Goal: Task Accomplishment & Management: Complete application form

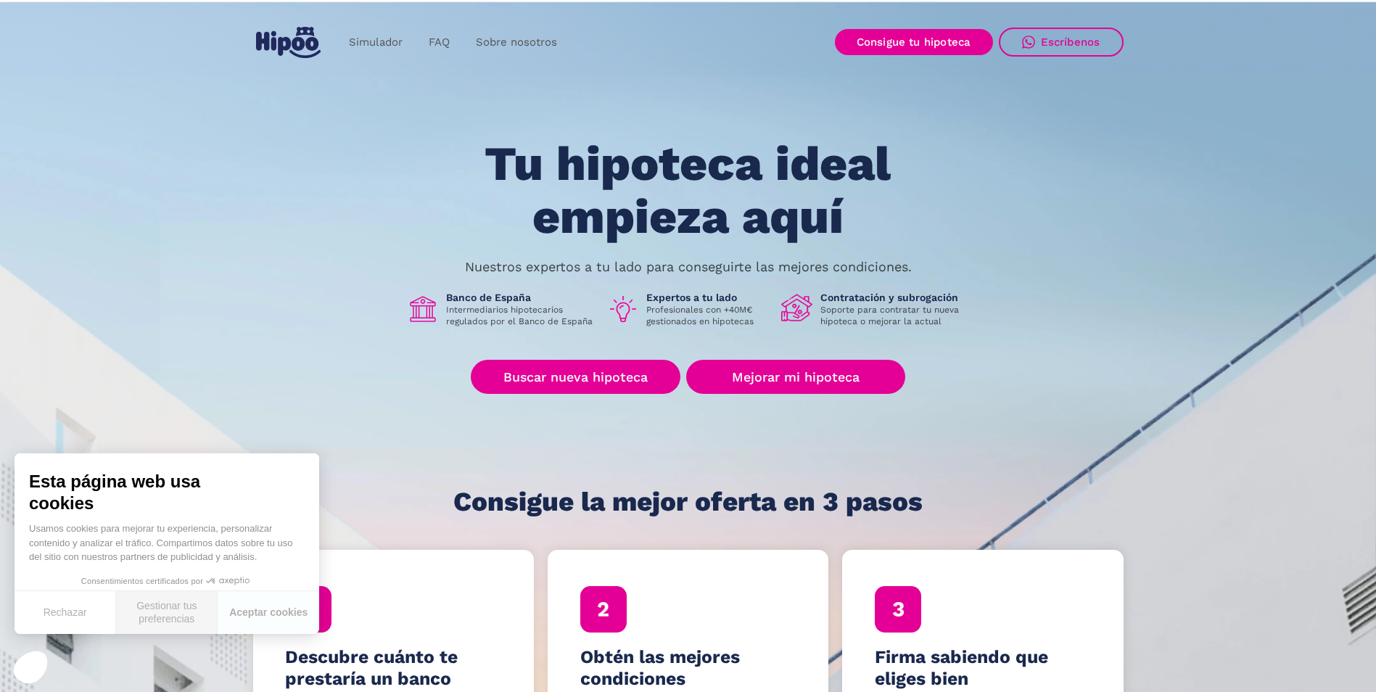
click at [176, 608] on button "Gestionar tus preferencias" at bounding box center [167, 612] width 102 height 43
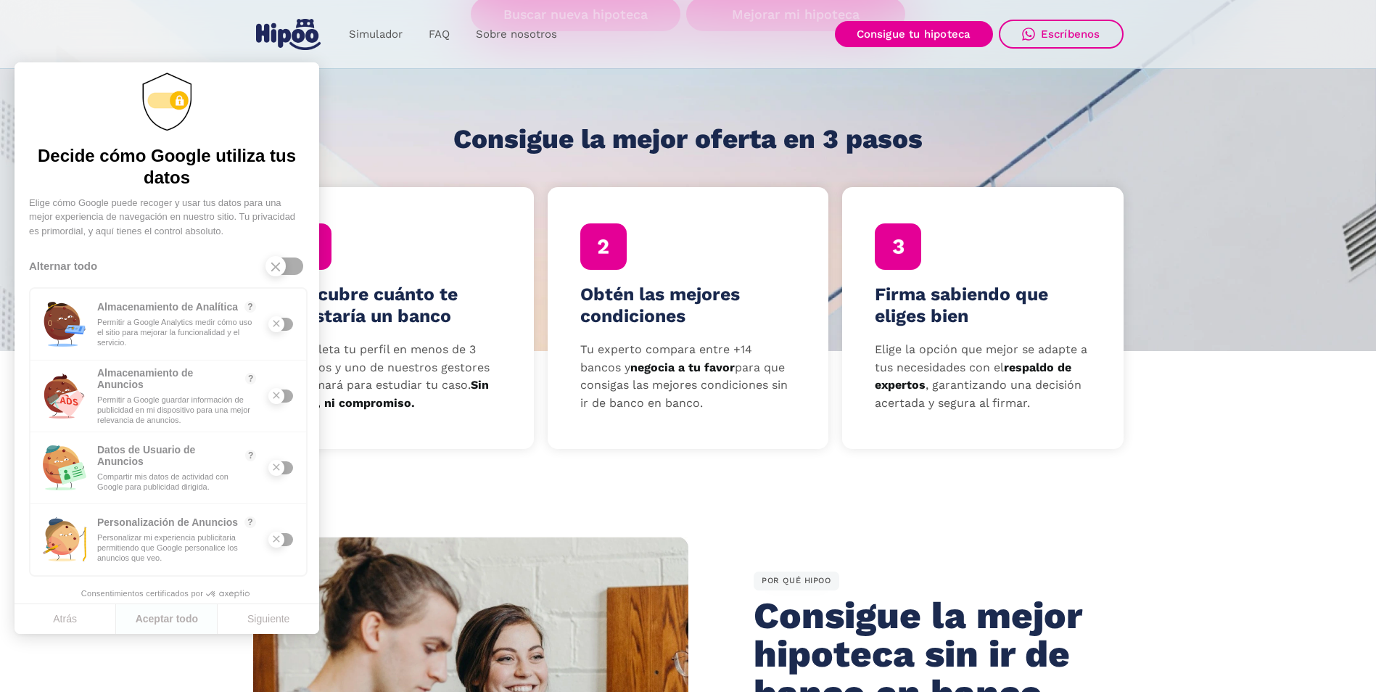
scroll to position [73, 0]
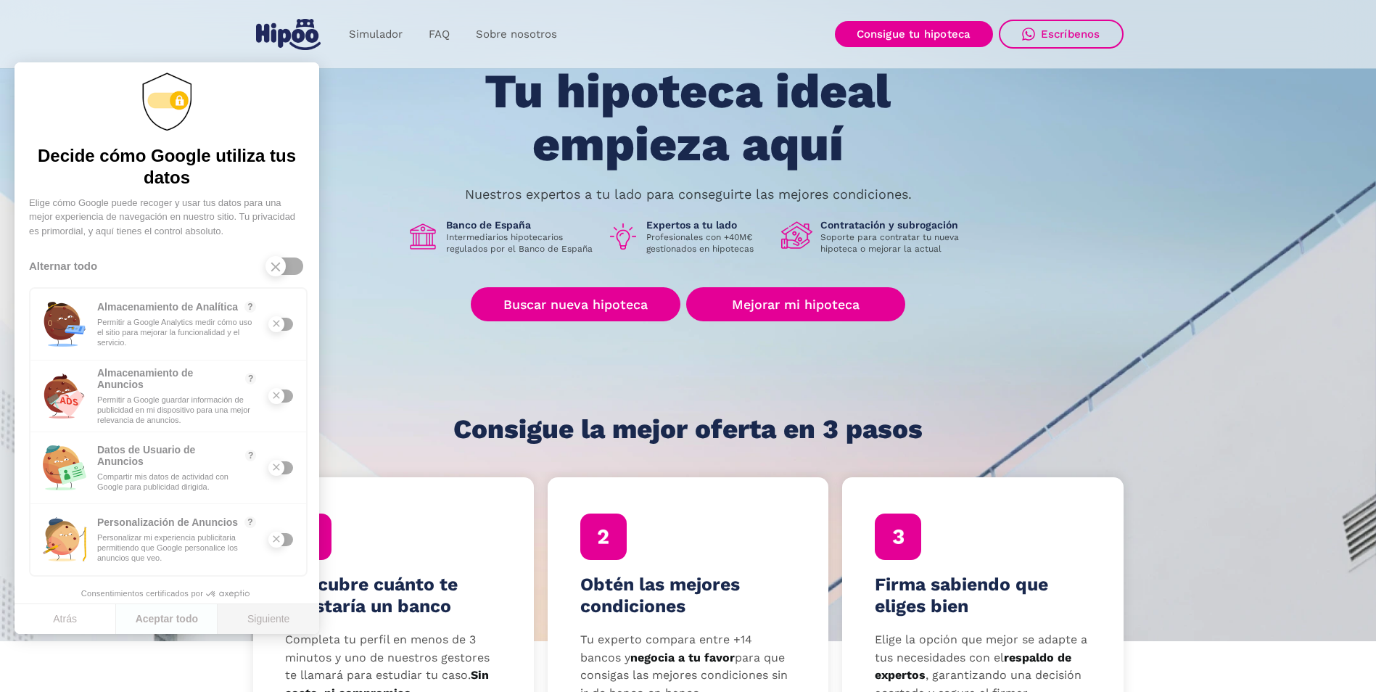
click at [272, 624] on button "Siguiente" at bounding box center [269, 619] width 102 height 30
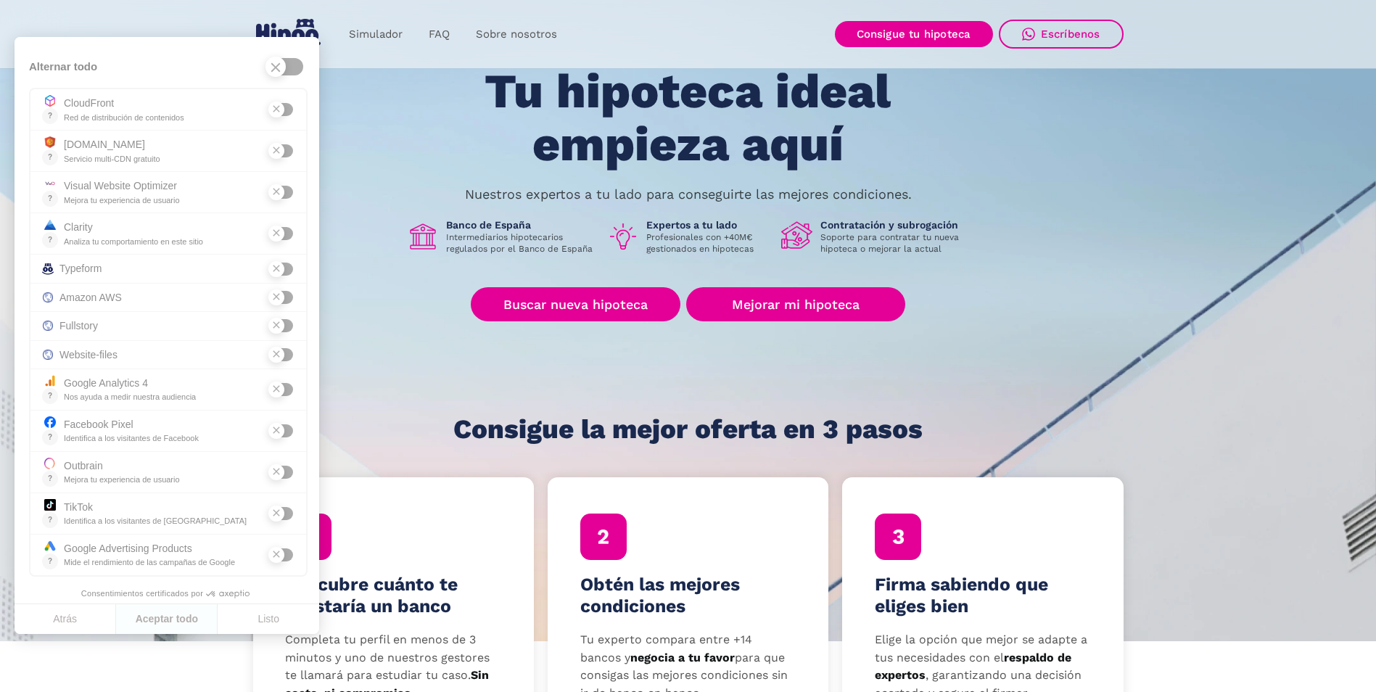
scroll to position [290, 0]
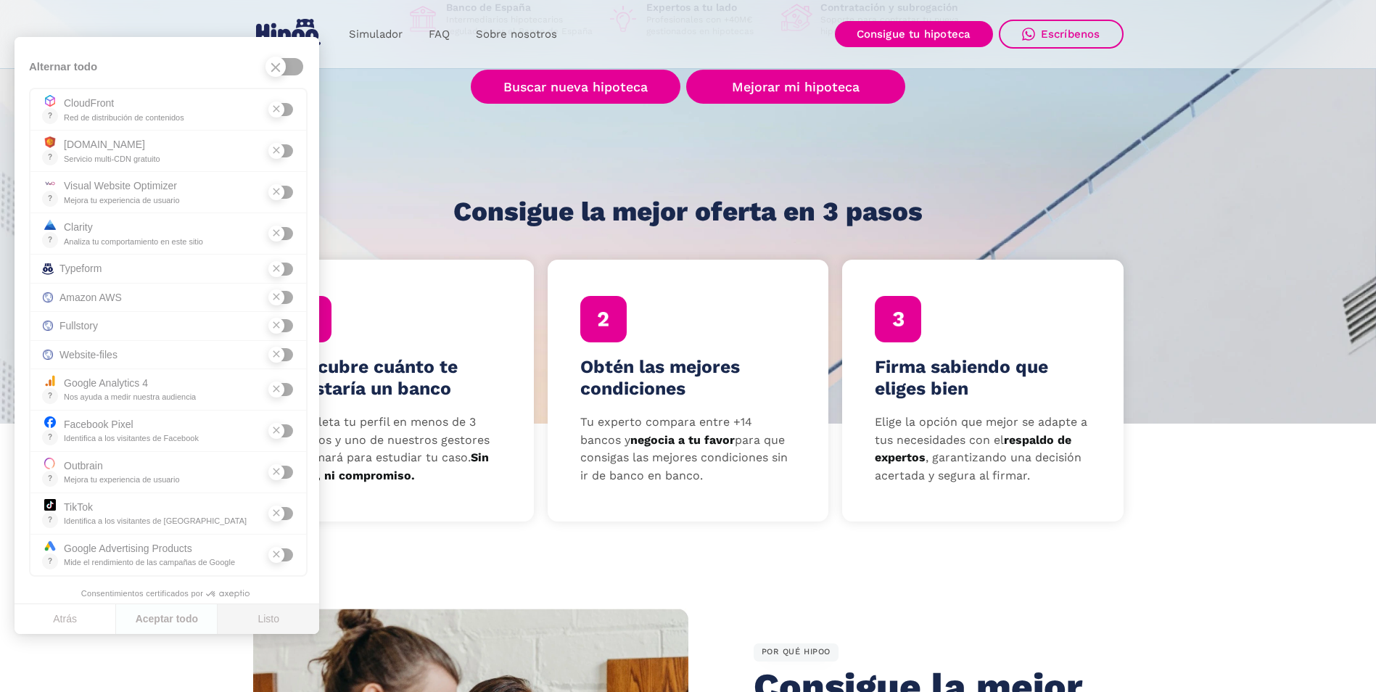
click at [267, 614] on button "Listo" at bounding box center [269, 619] width 102 height 30
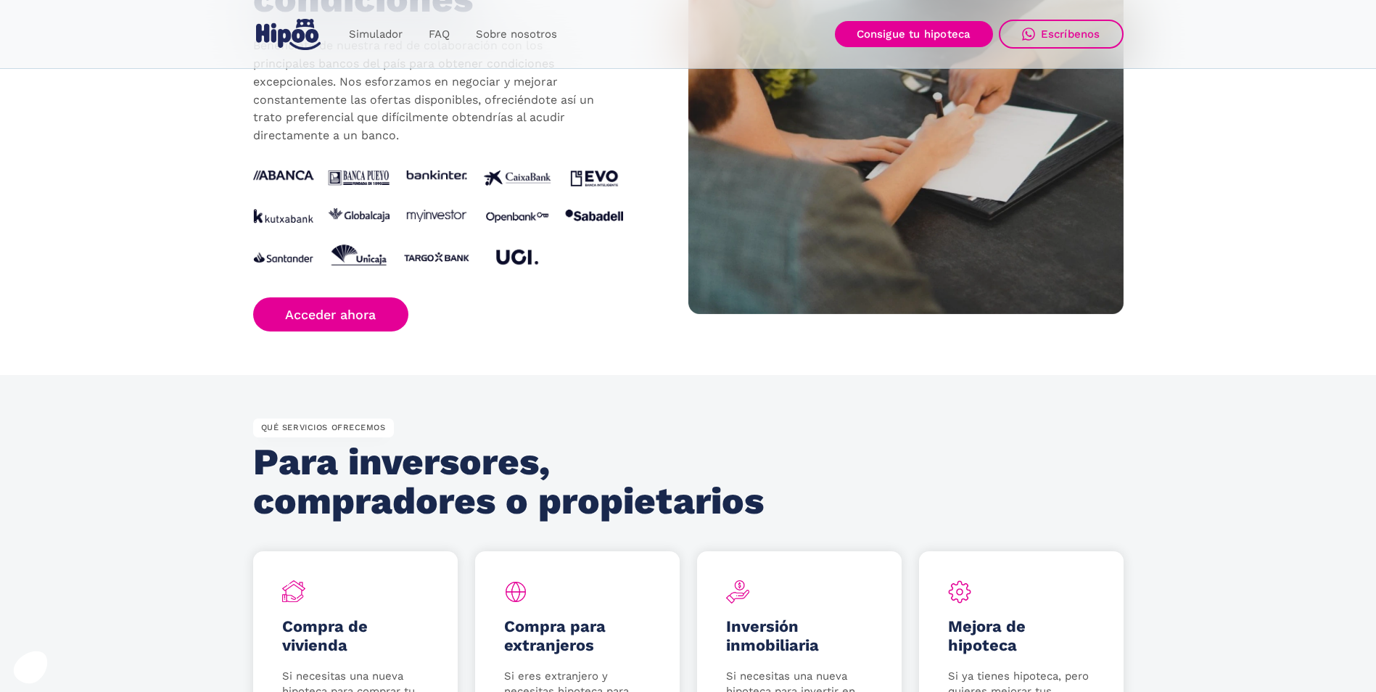
scroll to position [1741, 0]
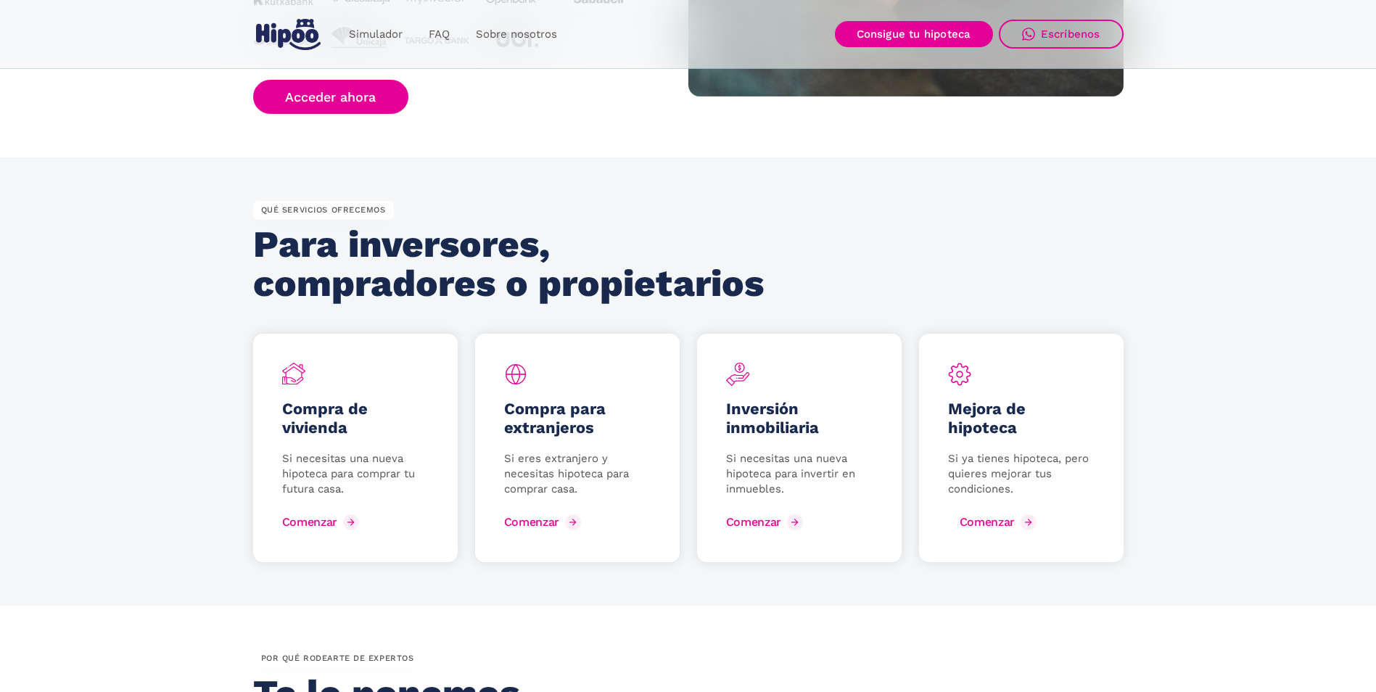
click at [957, 527] on link "Comenzar" at bounding box center [994, 522] width 92 height 23
click at [984, 519] on div "Comenzar" at bounding box center [987, 522] width 55 height 14
click at [993, 522] on div "Comenzar" at bounding box center [987, 522] width 55 height 14
